Goal: Information Seeking & Learning: Check status

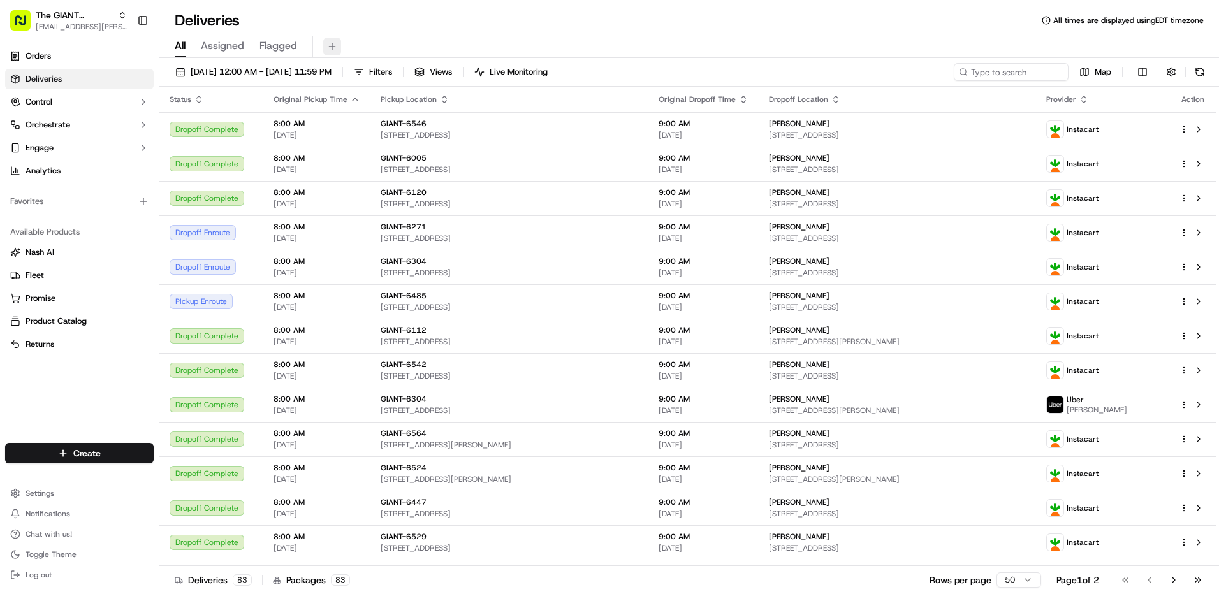
click at [330, 49] on button at bounding box center [332, 47] width 18 height 18
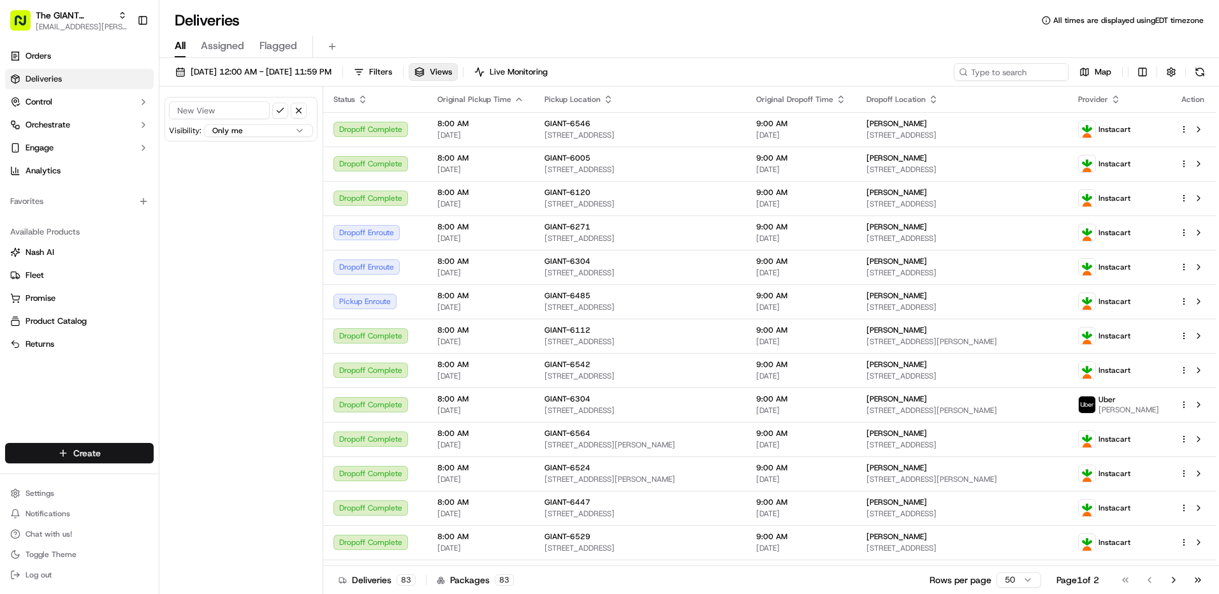
click at [53, 453] on html "The GIANT Company [EMAIL_ADDRESS][PERSON_NAME][DOMAIN_NAME] Toggle Sidebar Orde…" at bounding box center [609, 297] width 1219 height 594
click at [205, 416] on html "The GIANT Company [EMAIL_ADDRESS][PERSON_NAME][DOMAIN_NAME] Toggle Sidebar Orde…" at bounding box center [609, 297] width 1219 height 594
click at [60, 82] on span "Deliveries" at bounding box center [43, 78] width 36 height 11
click at [84, 76] on link "Deliveries" at bounding box center [79, 79] width 149 height 20
click at [202, 116] on input at bounding box center [219, 110] width 101 height 18
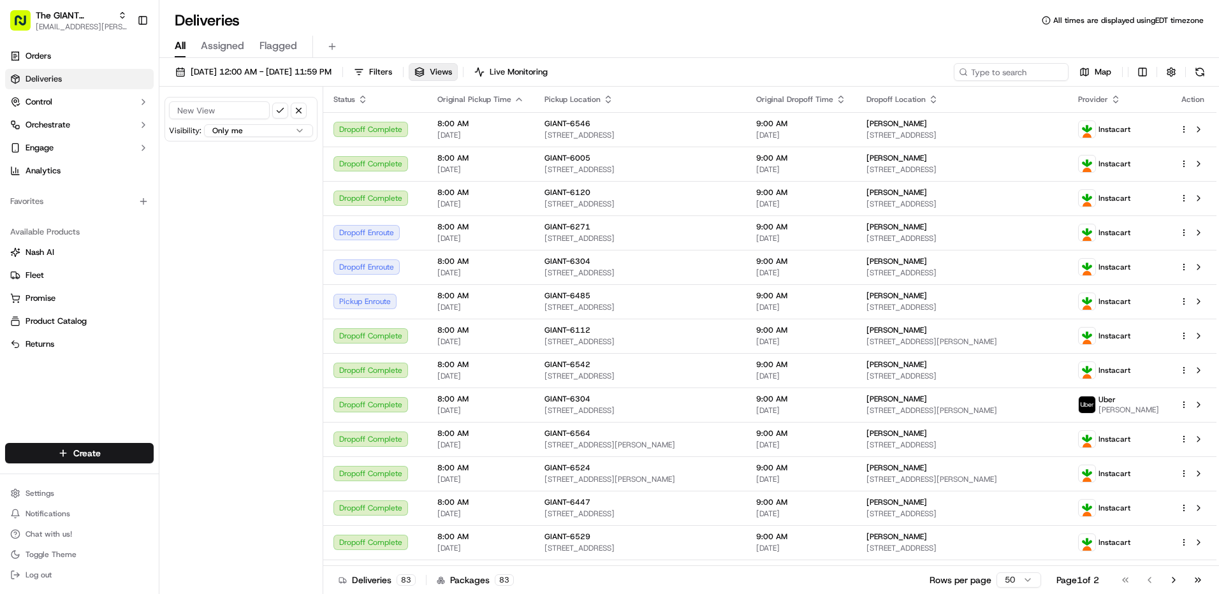
type input "6121"
click at [282, 108] on button "submit" at bounding box center [280, 111] width 16 height 16
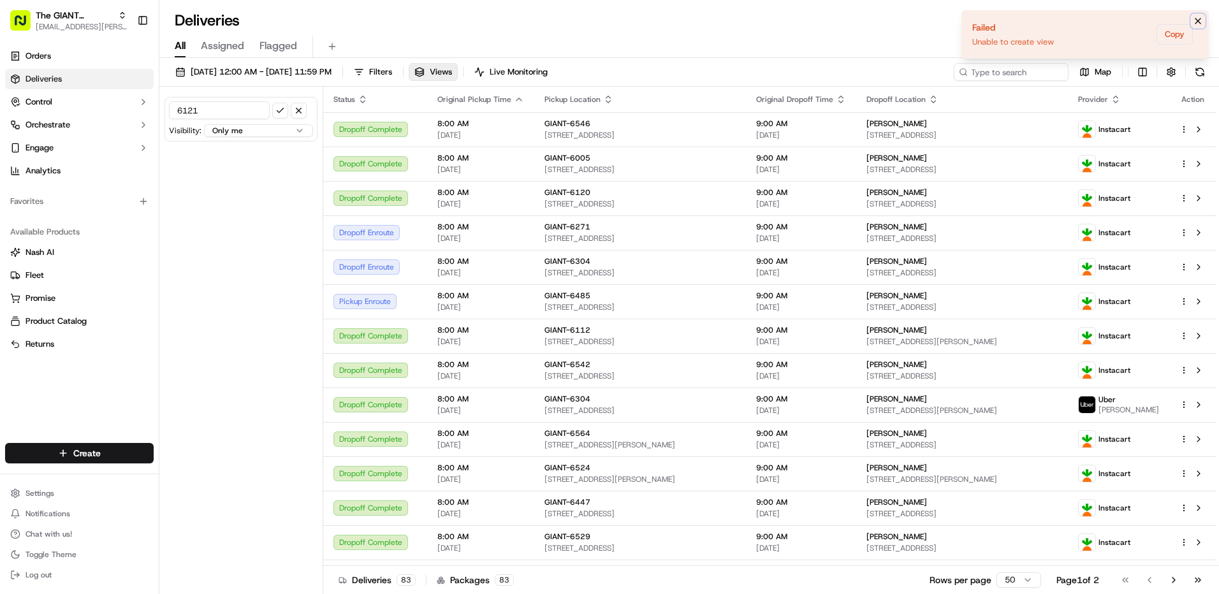
click at [1194, 22] on icon "Notifications (F8)" at bounding box center [1197, 21] width 10 height 10
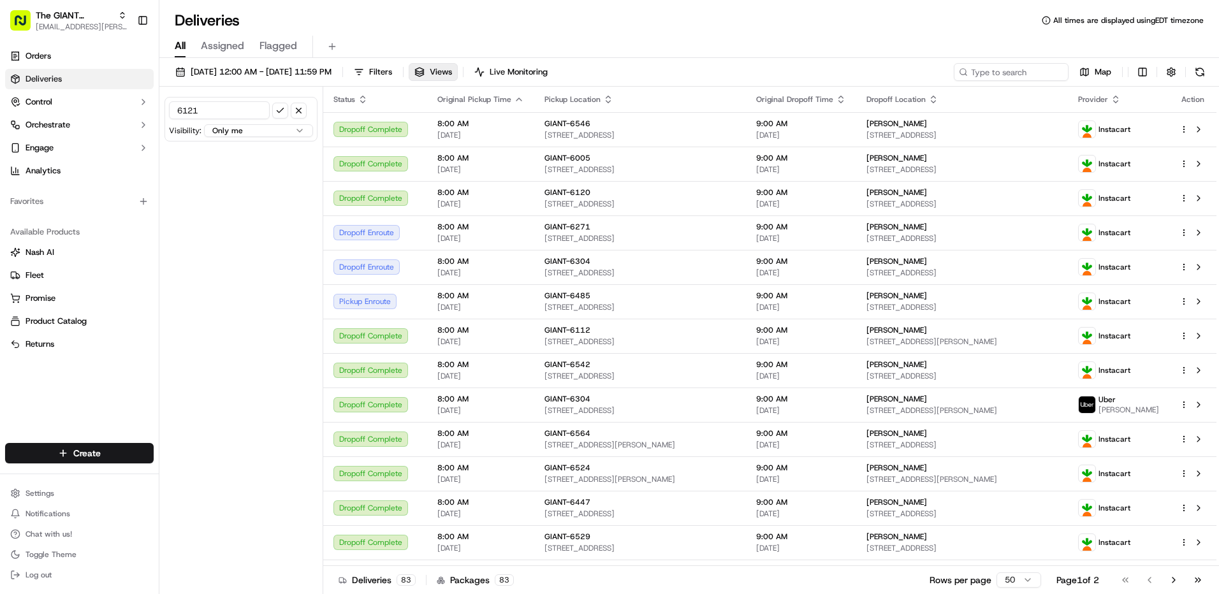
drag, startPoint x: 53, startPoint y: 57, endPoint x: 156, endPoint y: 98, distance: 110.4
click at [53, 57] on link "Orders" at bounding box center [79, 56] width 149 height 20
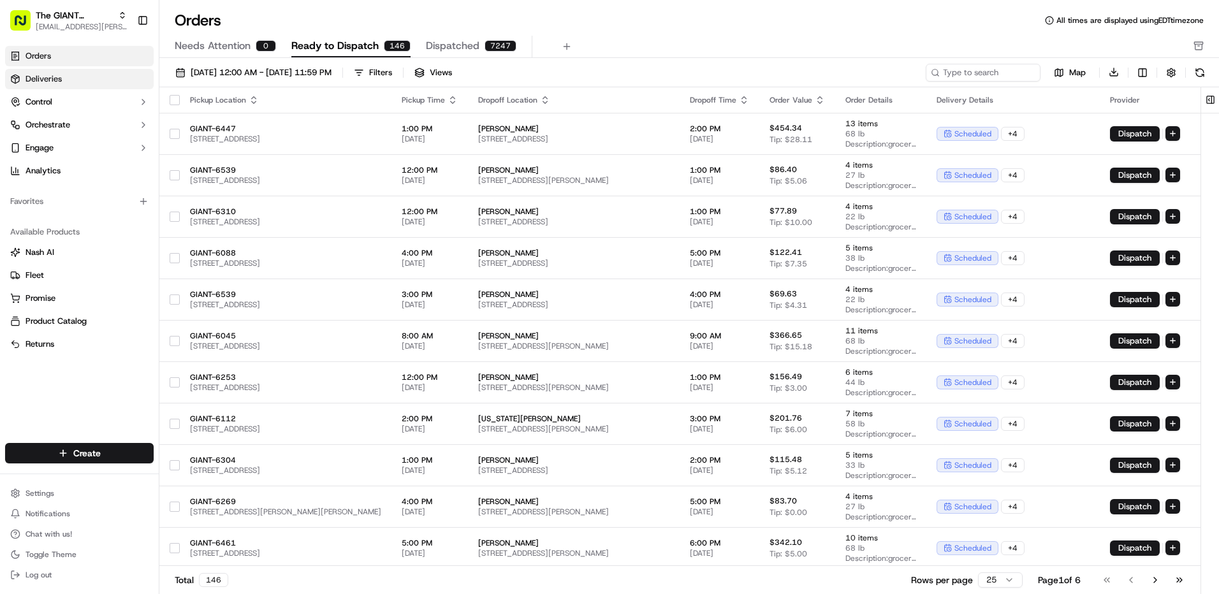
click at [40, 73] on link "Deliveries" at bounding box center [79, 79] width 149 height 20
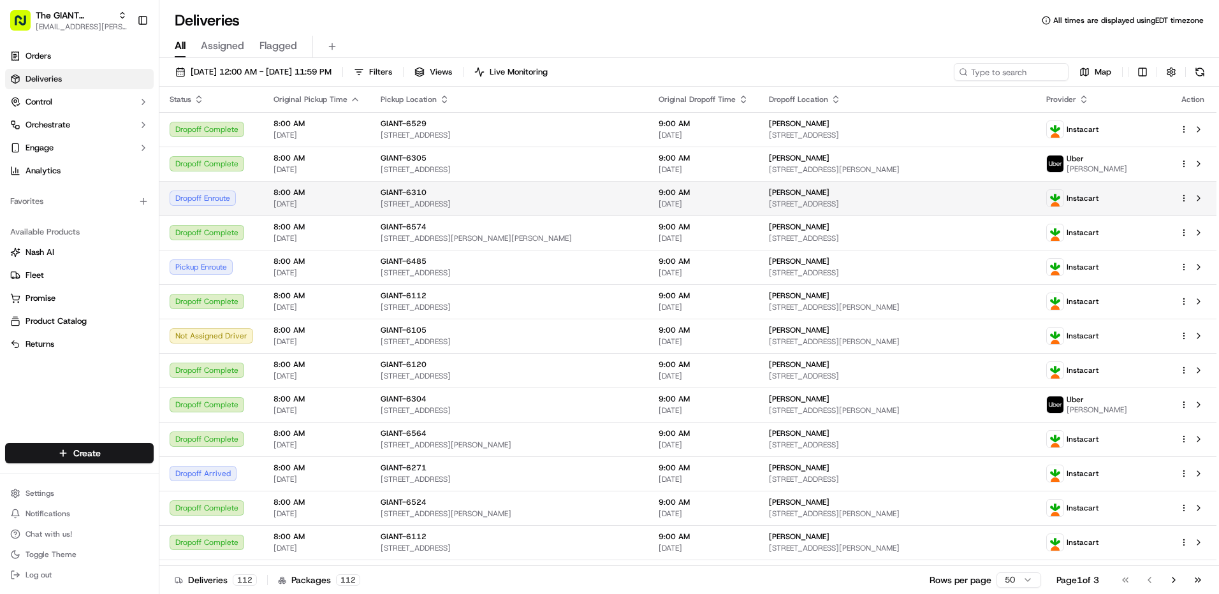
click at [398, 71] on button "Filters" at bounding box center [373, 72] width 50 height 18
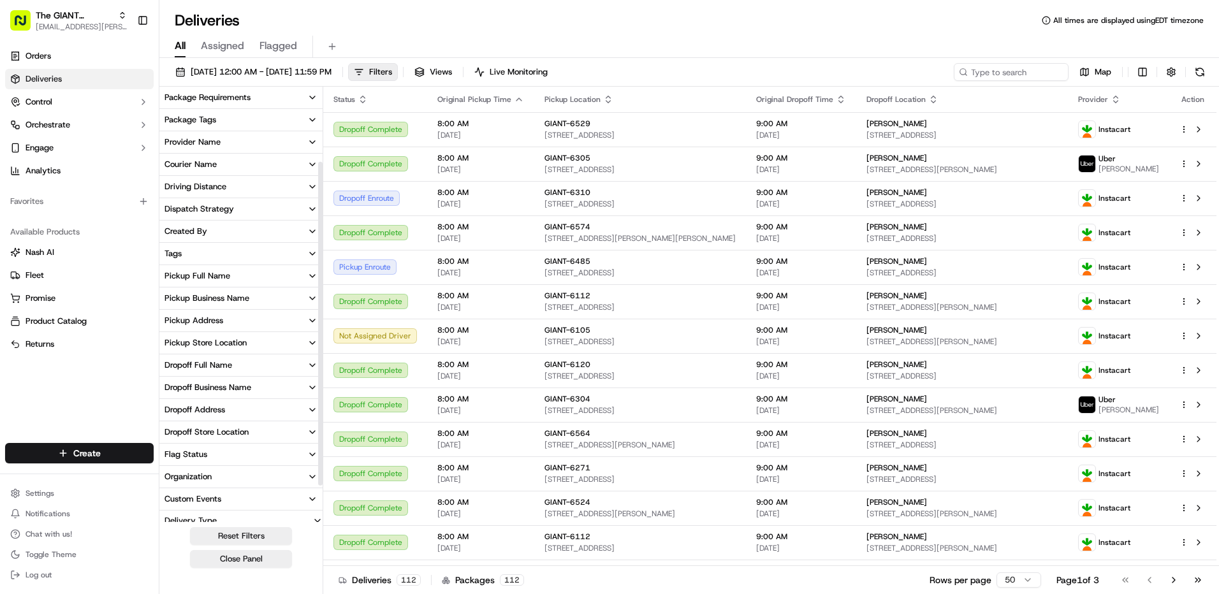
scroll to position [146, 0]
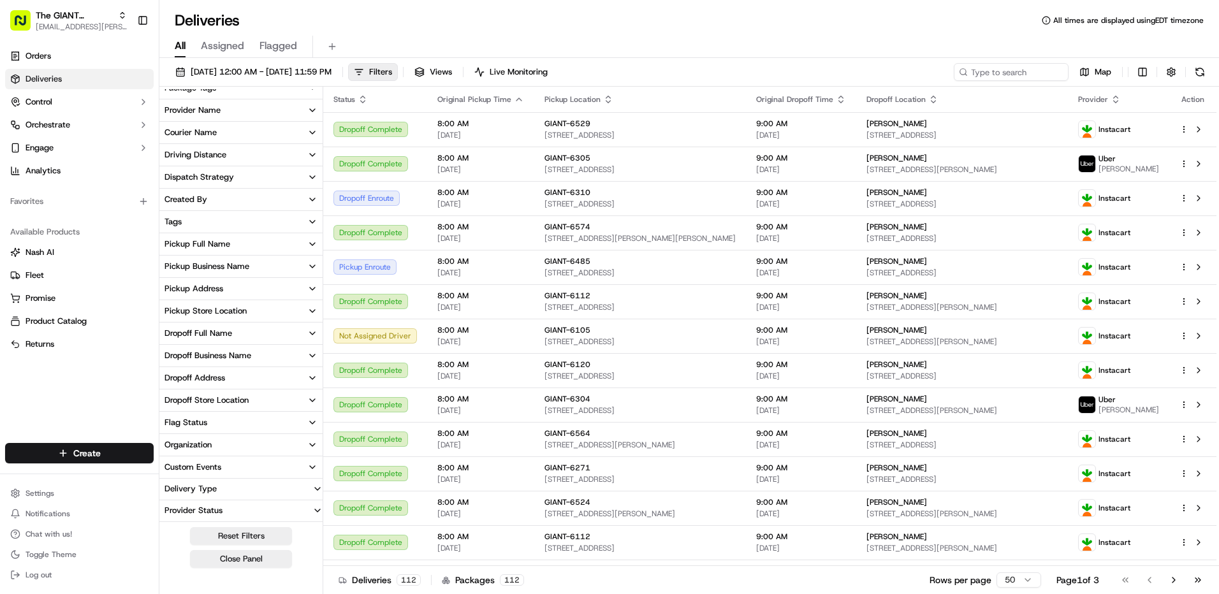
click at [308, 310] on icon "button" at bounding box center [312, 311] width 10 height 10
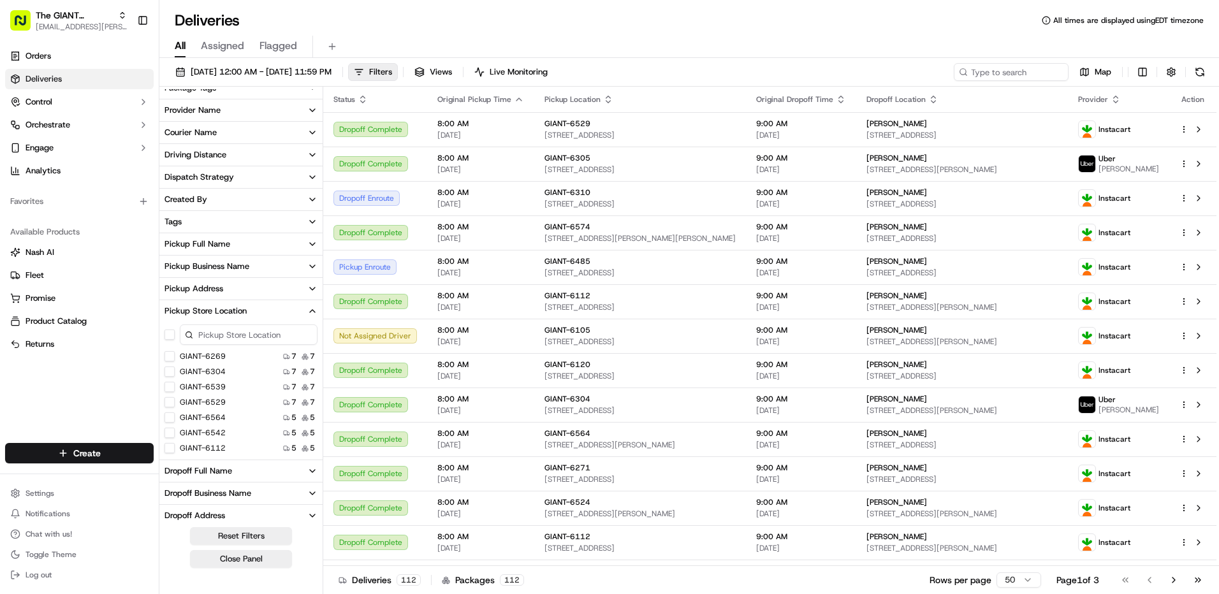
click at [276, 335] on input at bounding box center [249, 334] width 138 height 20
type input "6"
click at [168, 335] on button "button" at bounding box center [169, 335] width 10 height 10
click at [238, 328] on input "6121" at bounding box center [249, 334] width 138 height 20
type input "6"
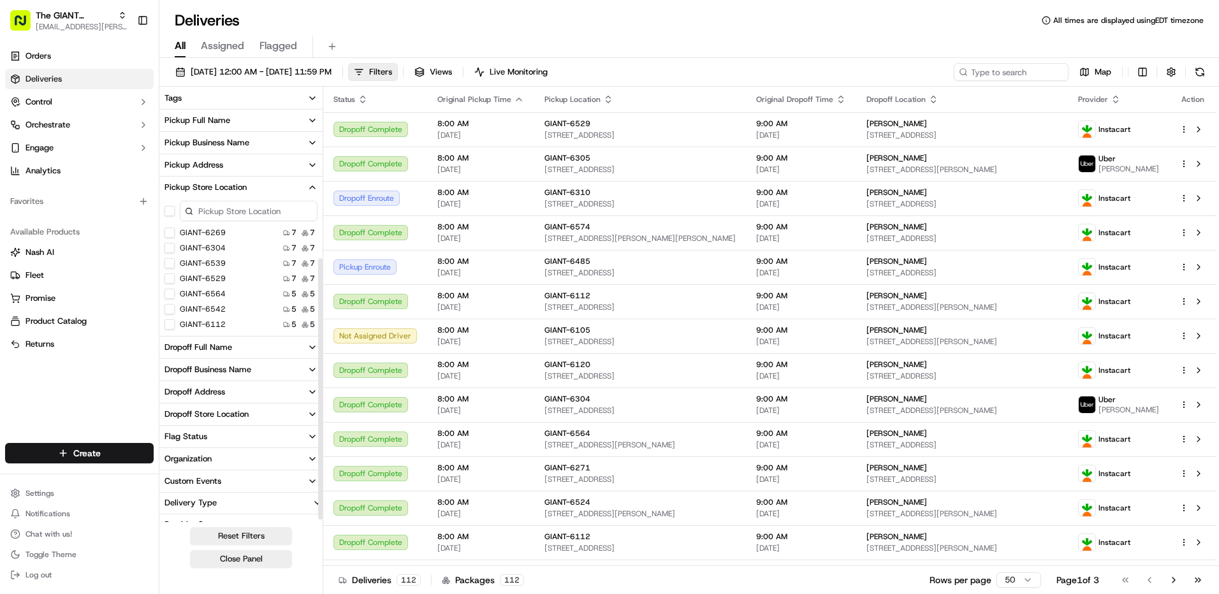
scroll to position [284, 0]
